Goal: Navigation & Orientation: Go to known website

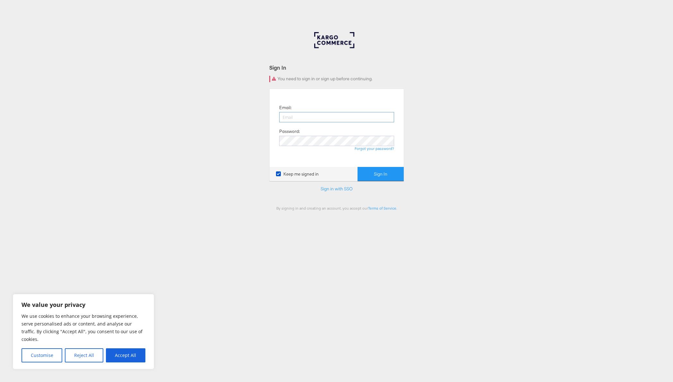
click at [295, 116] on input "email" at bounding box center [336, 117] width 115 height 10
type input "[EMAIL_ADDRESS][DOMAIN_NAME]"
click at [346, 188] on link "Sign in with SSO" at bounding box center [337, 189] width 32 height 6
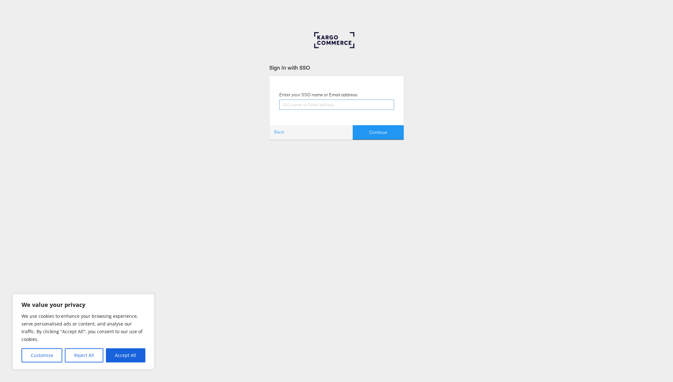
click at [316, 104] on input "text" at bounding box center [336, 104] width 115 height 10
type input "[EMAIL_ADDRESS][DOMAIN_NAME]"
click at [389, 132] on button "Continue" at bounding box center [378, 132] width 51 height 14
